Goal: Information Seeking & Learning: Learn about a topic

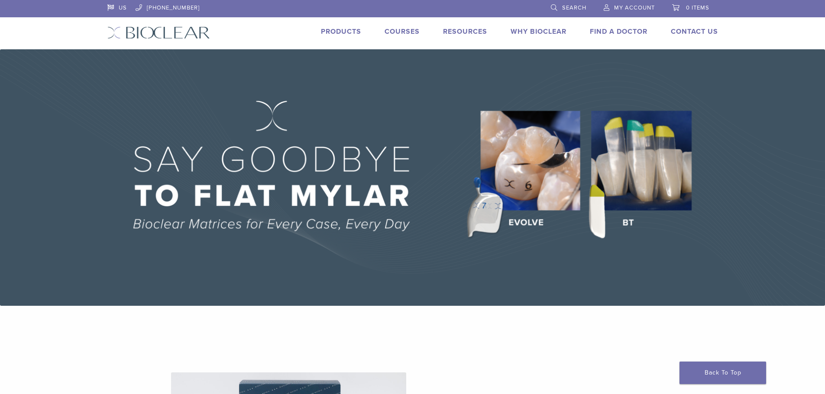
click at [623, 5] on span "My Account" at bounding box center [634, 7] width 41 height 7
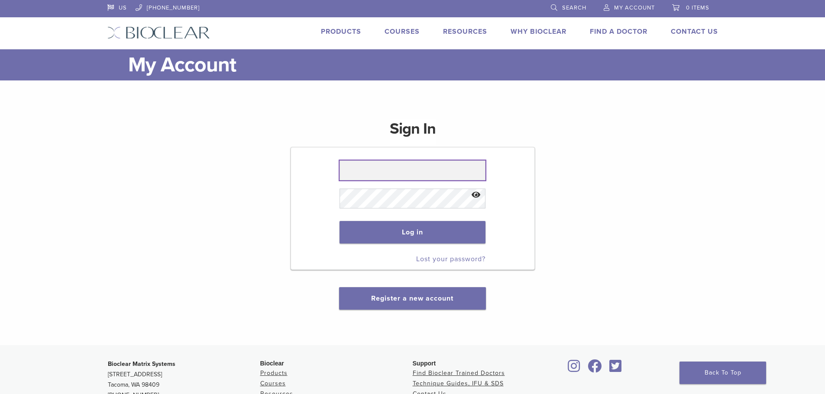
click at [372, 174] on input "text" at bounding box center [412, 171] width 146 height 20
type input "**********"
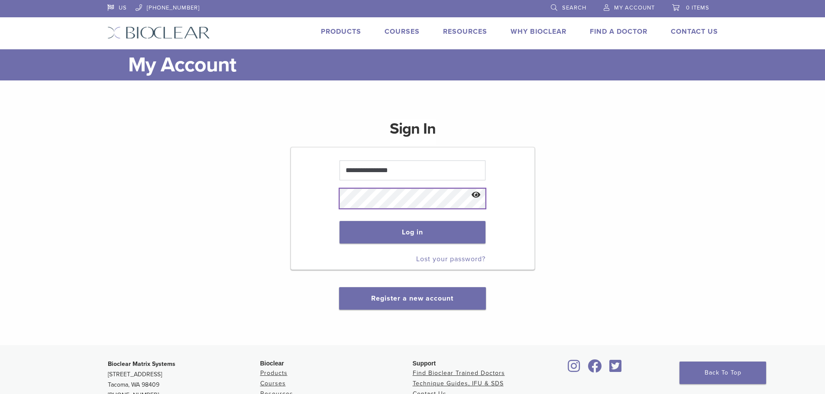
click at [339, 221] on button "Log in" at bounding box center [412, 232] width 146 height 23
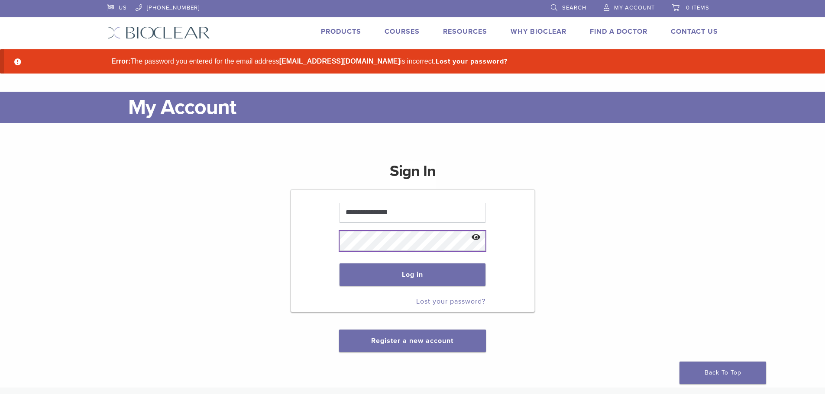
click at [339, 264] on button "Log in" at bounding box center [412, 275] width 146 height 23
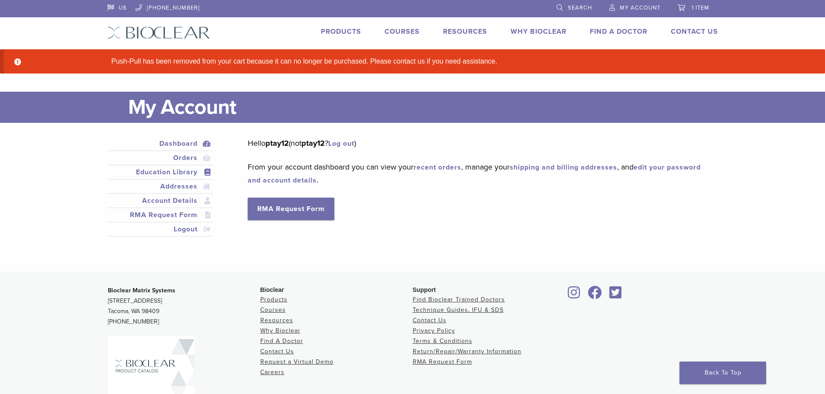
click at [181, 170] on link "Education Library" at bounding box center [160, 172] width 102 height 10
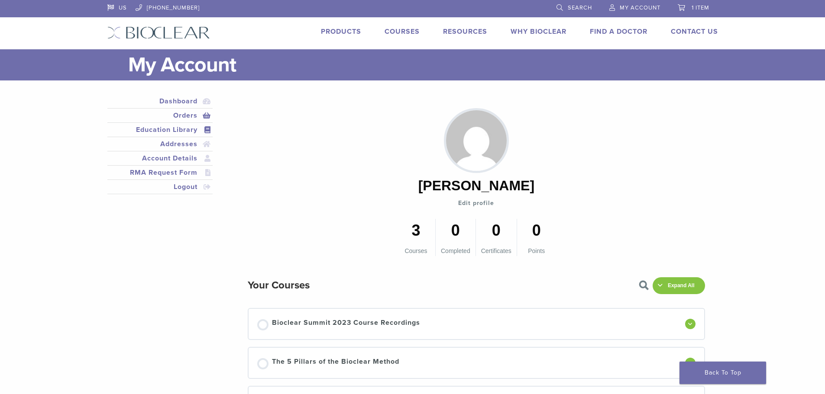
click at [186, 116] on link "Orders" at bounding box center [160, 115] width 102 height 10
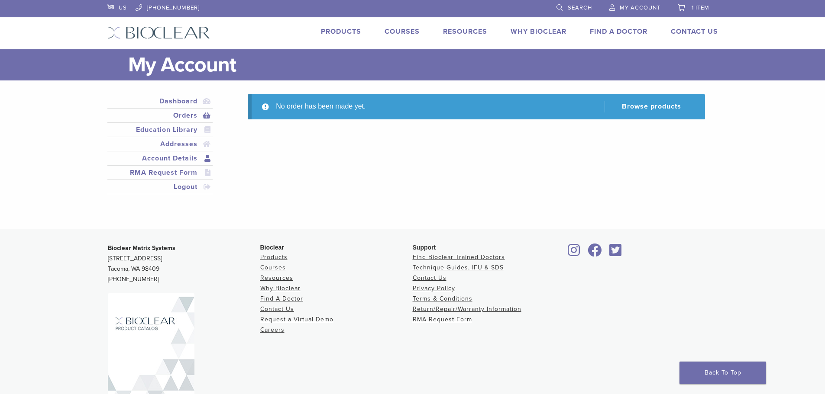
click at [174, 160] on link "Account Details" at bounding box center [160, 158] width 102 height 10
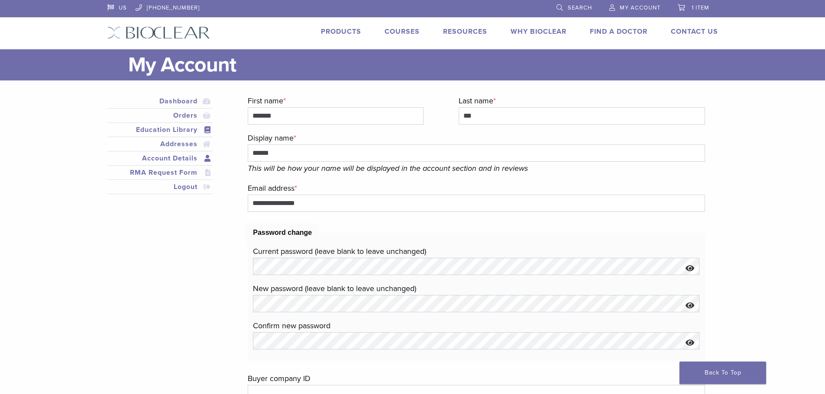
click at [183, 135] on link "Education Library" at bounding box center [160, 130] width 102 height 10
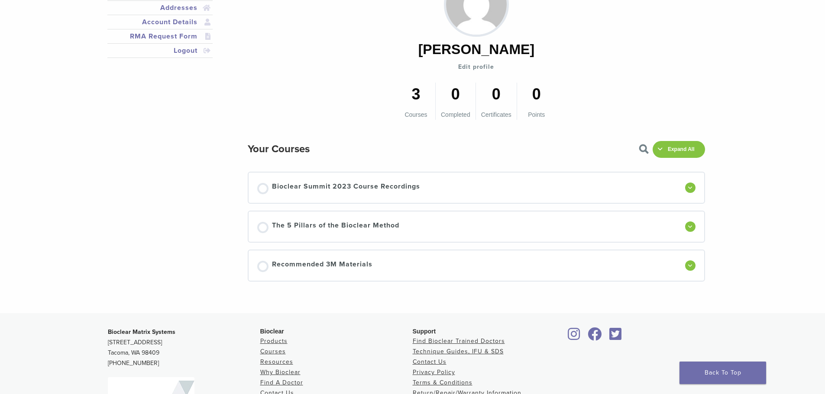
scroll to position [217, 0]
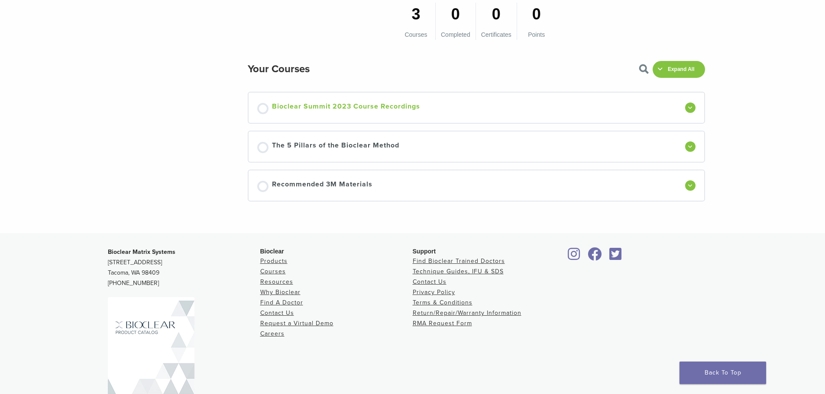
click at [337, 108] on span "Bioclear Summit 2023 Course Recordings" at bounding box center [346, 107] width 148 height 13
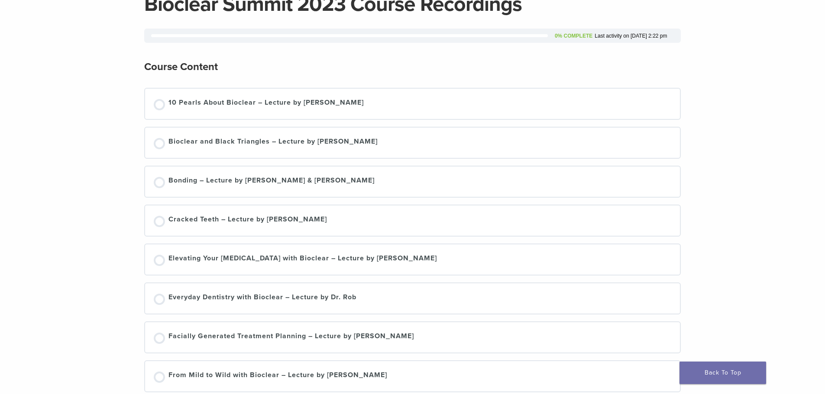
scroll to position [83, 0]
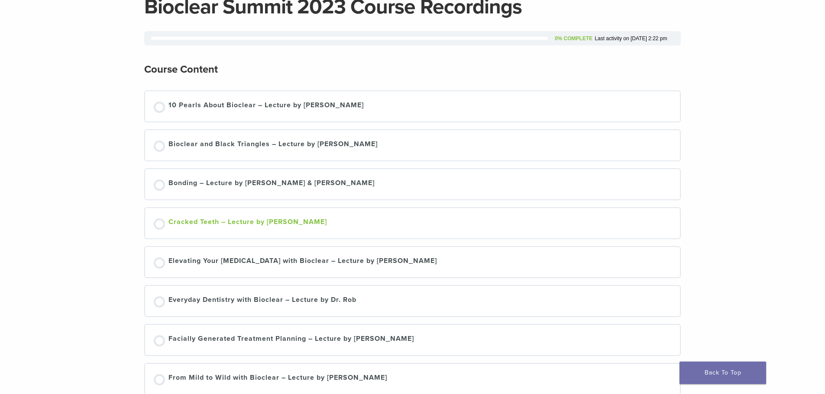
click at [189, 217] on div "Cracked Teeth – Lecture by [PERSON_NAME]" at bounding box center [247, 223] width 158 height 13
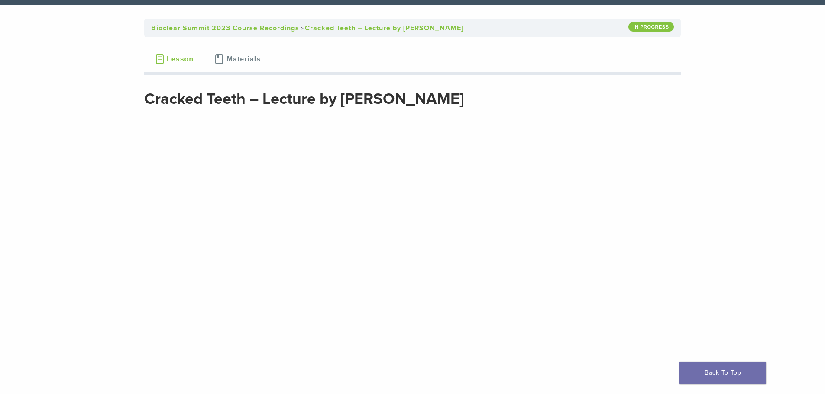
scroll to position [43, 0]
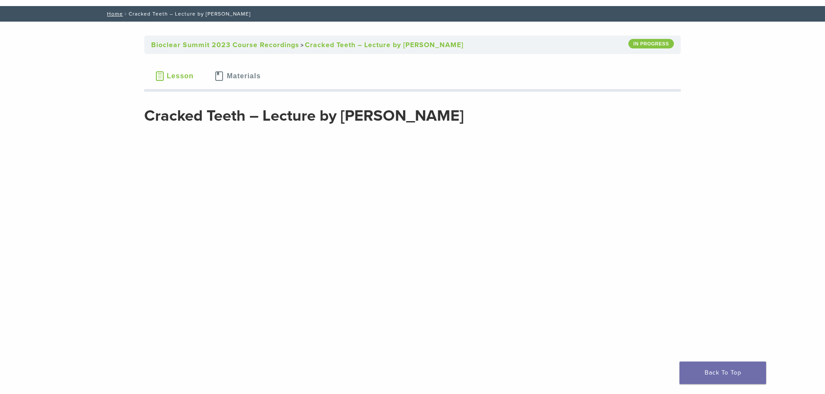
click at [234, 77] on span "Materials" at bounding box center [244, 76] width 34 height 7
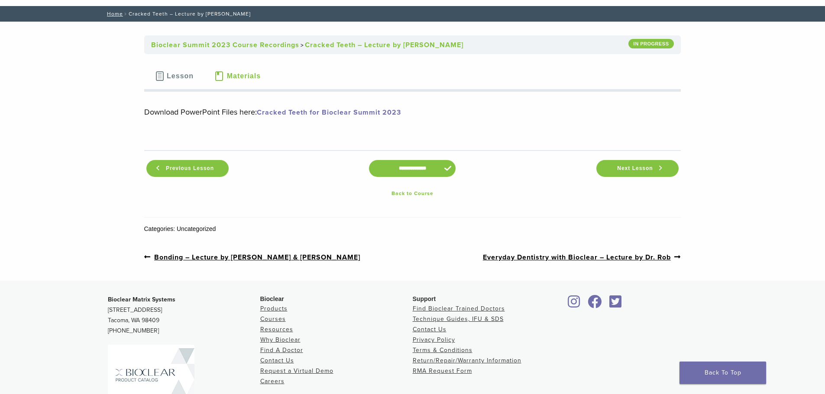
click at [233, 77] on span "Materials" at bounding box center [244, 76] width 34 height 7
